Goal: Browse casually

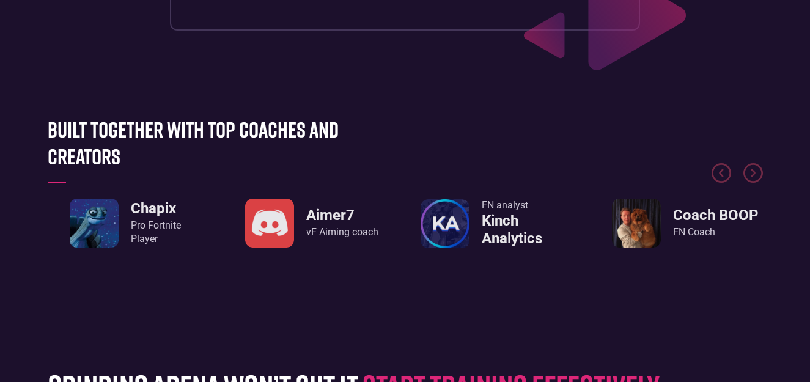
click at [631, 216] on img "5 / 8" at bounding box center [636, 223] width 49 height 49
click at [709, 230] on div "FN Coach" at bounding box center [715, 232] width 85 height 13
click at [629, 230] on img "5 / 8" at bounding box center [636, 223] width 49 height 49
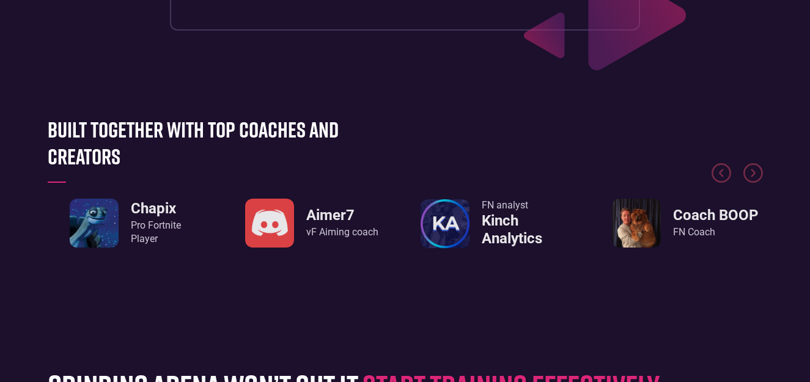
click at [629, 230] on img "5 / 8" at bounding box center [636, 223] width 49 height 49
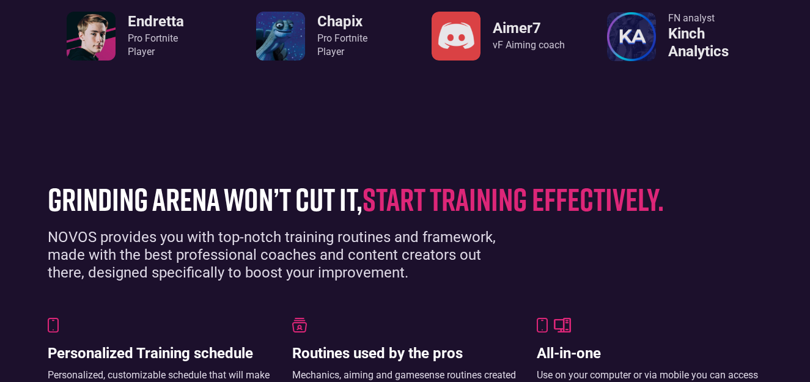
scroll to position [655, 0]
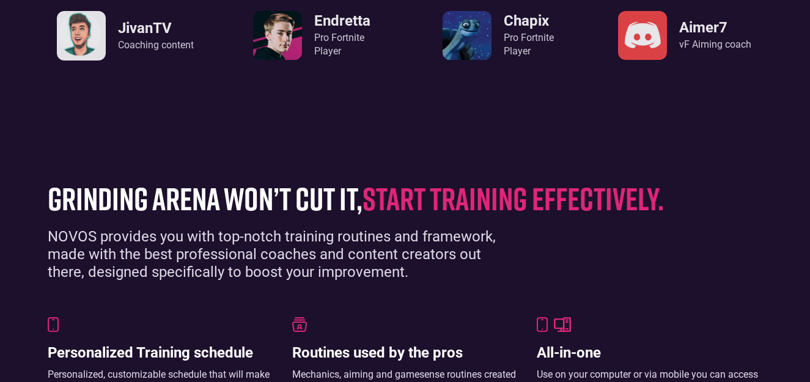
click at [449, 47] on img "2 / 8" at bounding box center [467, 35] width 49 height 49
click at [455, 16] on img "2 / 8" at bounding box center [467, 35] width 49 height 49
click at [539, 43] on div "Pro Fortnite Player" at bounding box center [529, 45] width 50 height 28
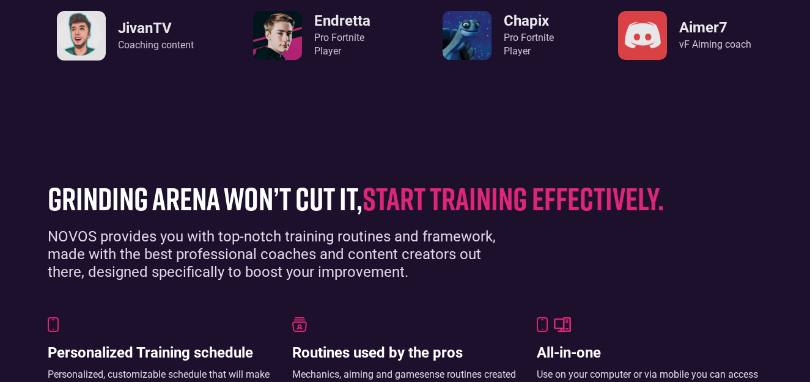
click at [539, 43] on div "Pro Fortnite Player" at bounding box center [529, 45] width 50 height 28
click at [448, 18] on img "2 / 8" at bounding box center [467, 35] width 49 height 49
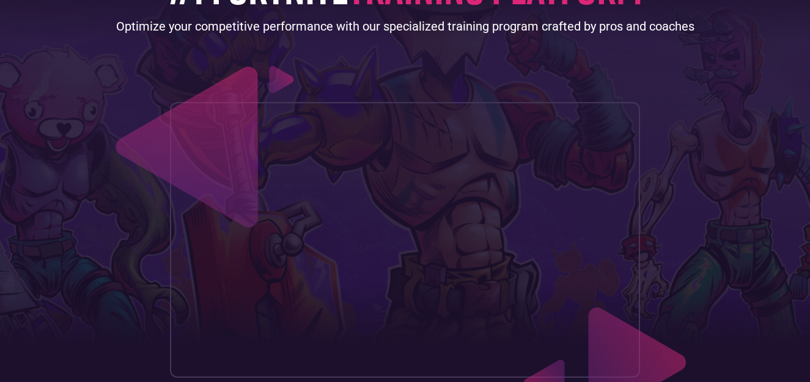
scroll to position [0, 0]
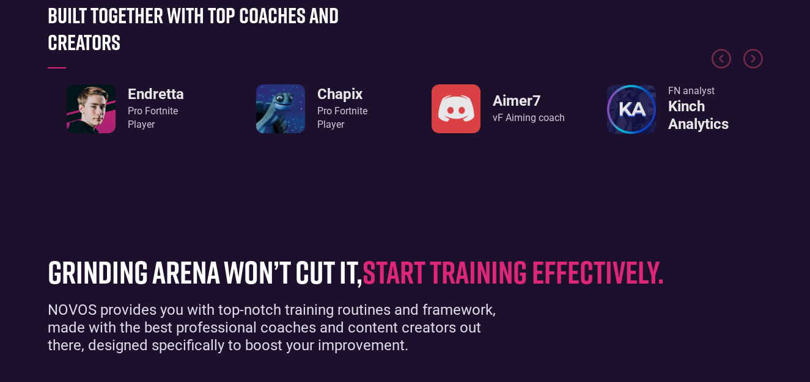
click at [275, 95] on img "2 / 8" at bounding box center [280, 108] width 49 height 49
click at [293, 111] on img "2 / 8" at bounding box center [280, 108] width 49 height 49
